Goal: Check status: Check status

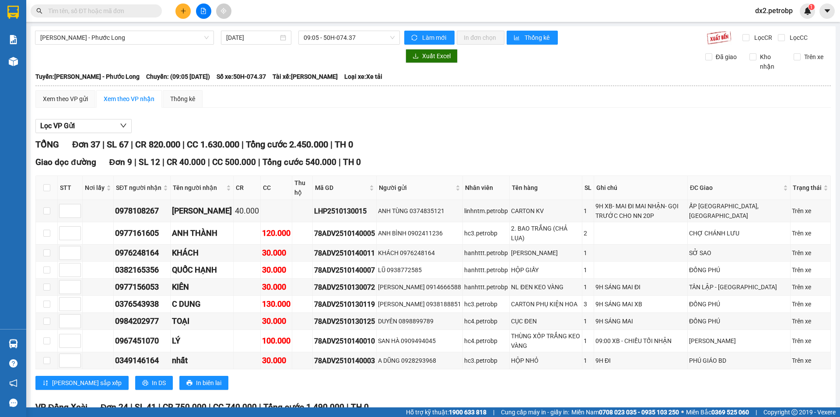
click at [121, 10] on input "text" at bounding box center [99, 11] width 103 height 10
paste input "78ADV2510130023"
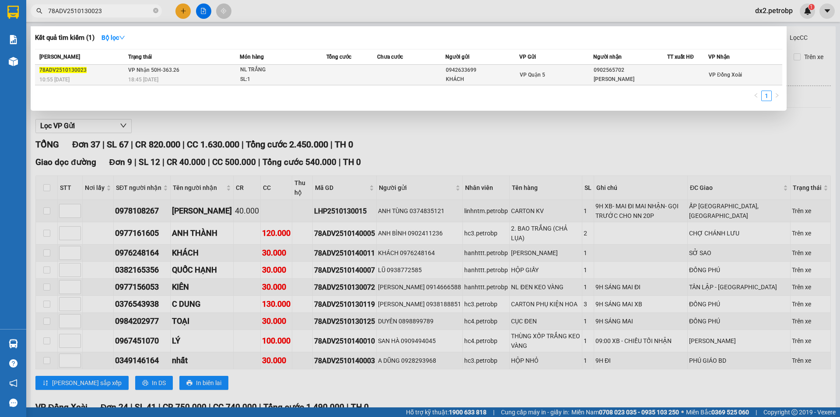
type input "78ADV2510130023"
click at [506, 77] on div "KHÁCH" at bounding box center [482, 79] width 73 height 9
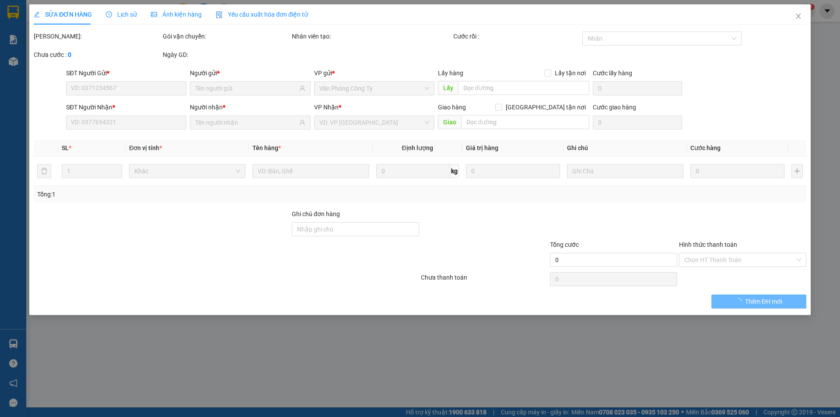
type input "0942633699"
type input "KHÁCH"
type input "0902565702"
type input "[PERSON_NAME]"
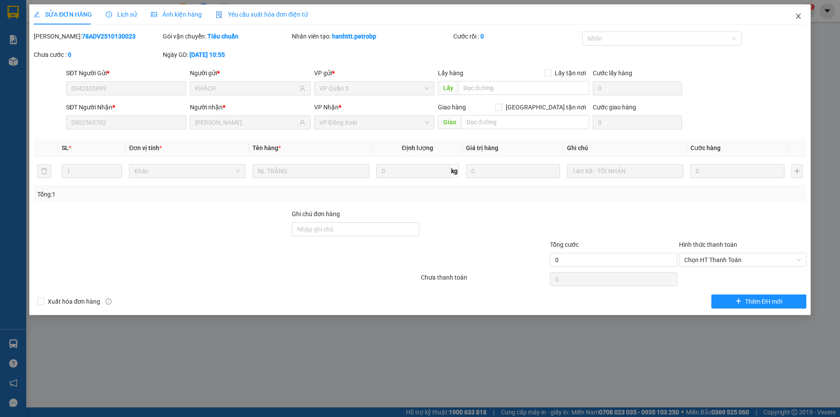
click at [796, 14] on icon "close" at bounding box center [798, 16] width 7 height 7
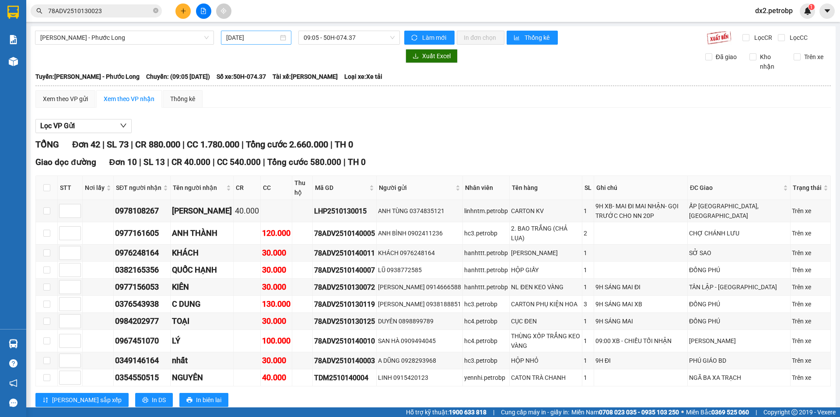
click at [284, 38] on div "[DATE]" at bounding box center [256, 38] width 60 height 10
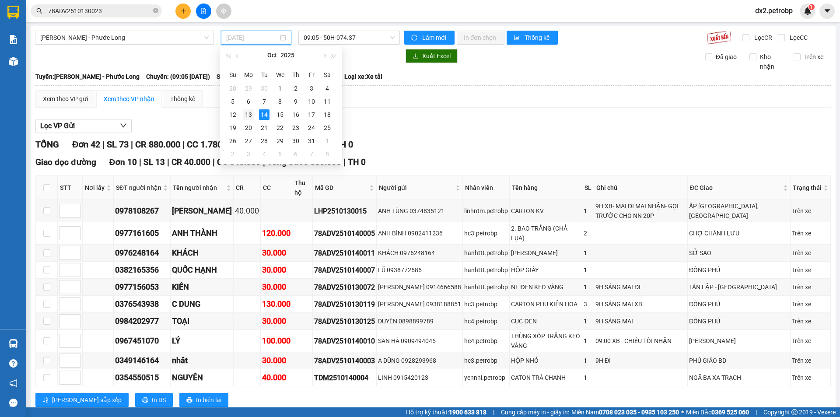
click at [250, 112] on div "13" at bounding box center [248, 114] width 10 height 10
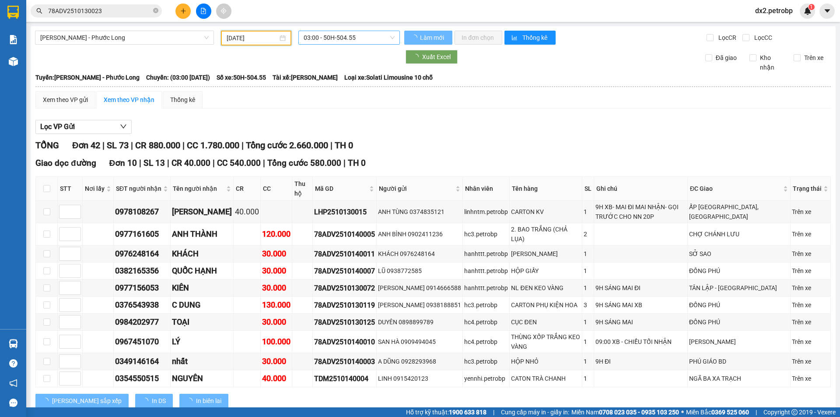
type input "[DATE]"
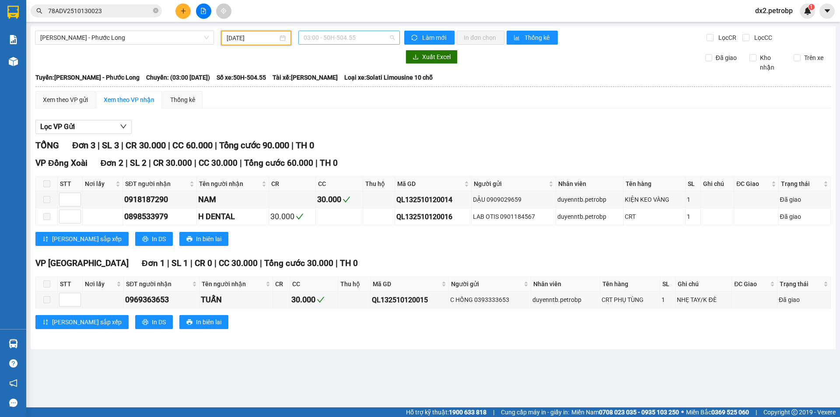
click at [378, 37] on span "03:00 - 50H-504.55" at bounding box center [349, 37] width 91 height 13
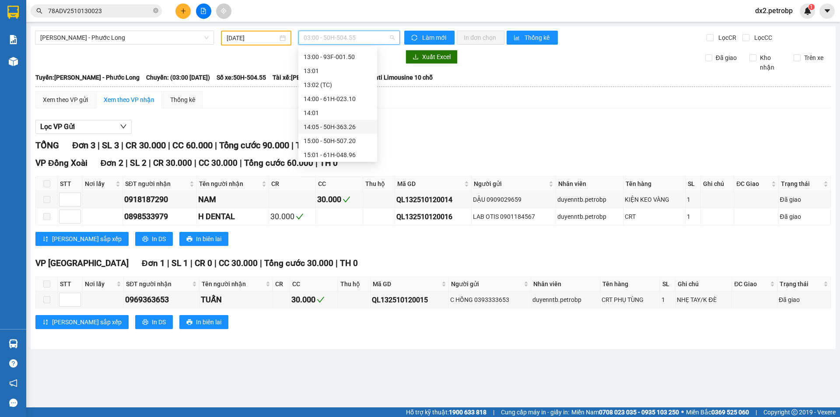
click at [343, 126] on div "14:05 - 50H-363.26" at bounding box center [338, 127] width 68 height 10
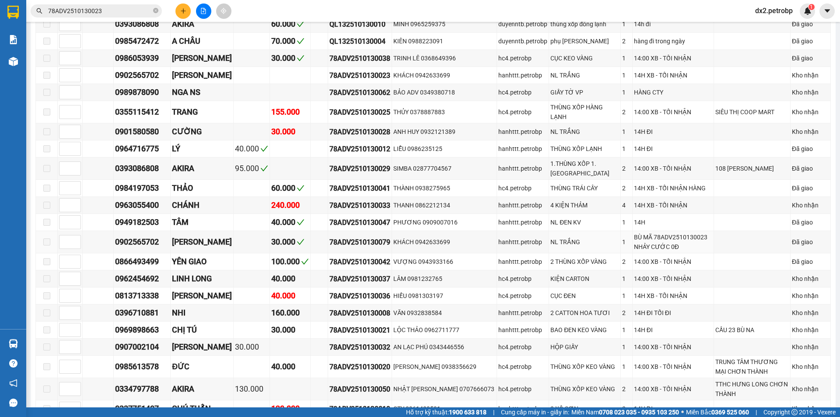
scroll to position [654, 0]
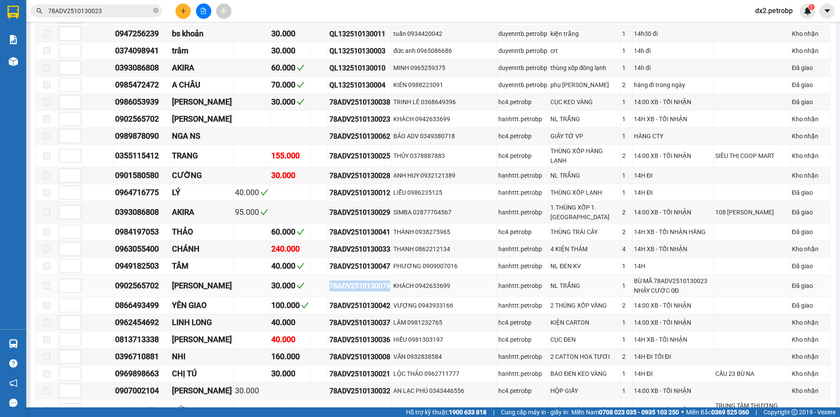
drag, startPoint x: 330, startPoint y: 292, endPoint x: 394, endPoint y: 297, distance: 63.6
click at [392, 297] on td "78ADV2510130079" at bounding box center [360, 286] width 64 height 22
copy div "78ADV2510130079"
